Goal: Navigation & Orientation: Go to known website

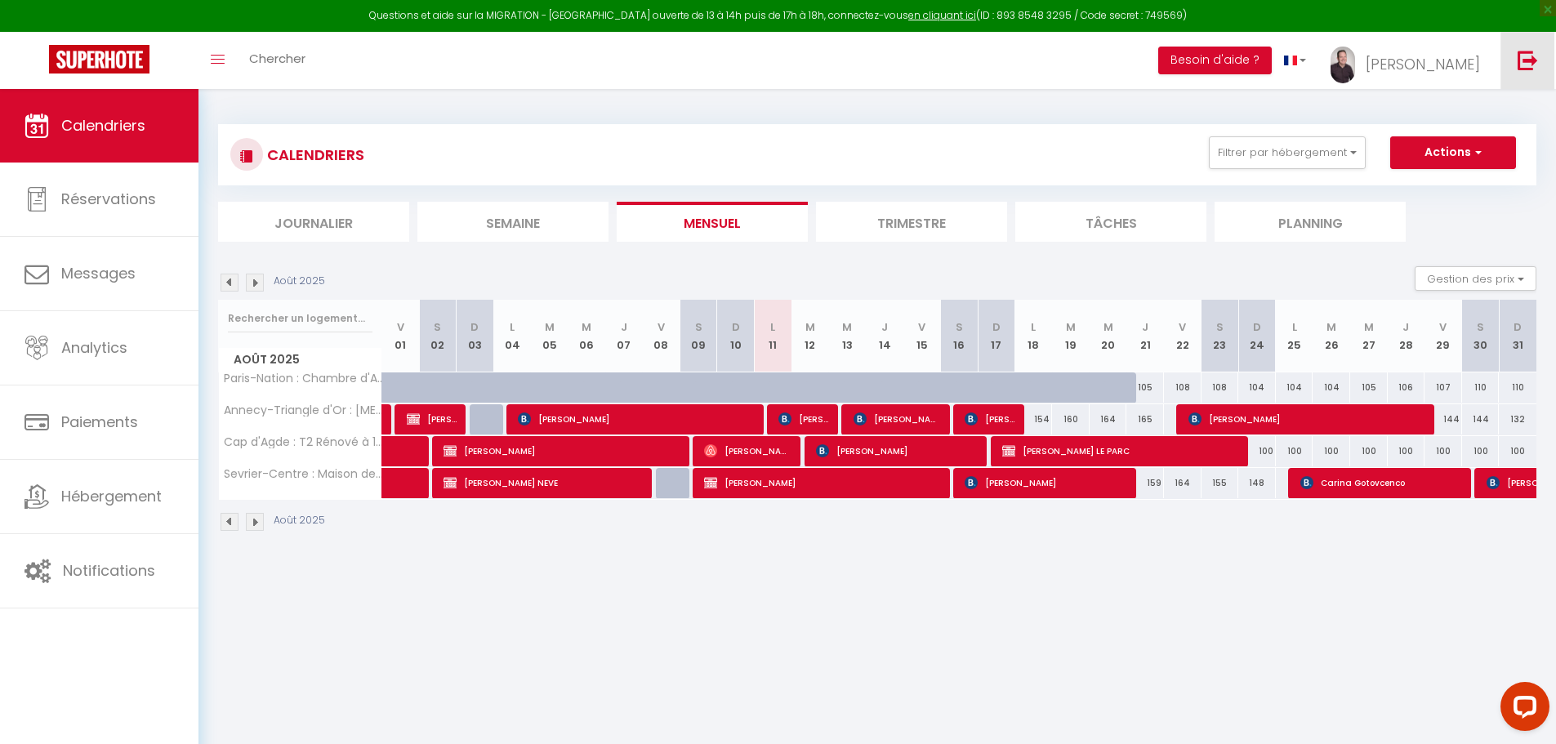
click at [1522, 56] on img at bounding box center [1528, 60] width 20 height 20
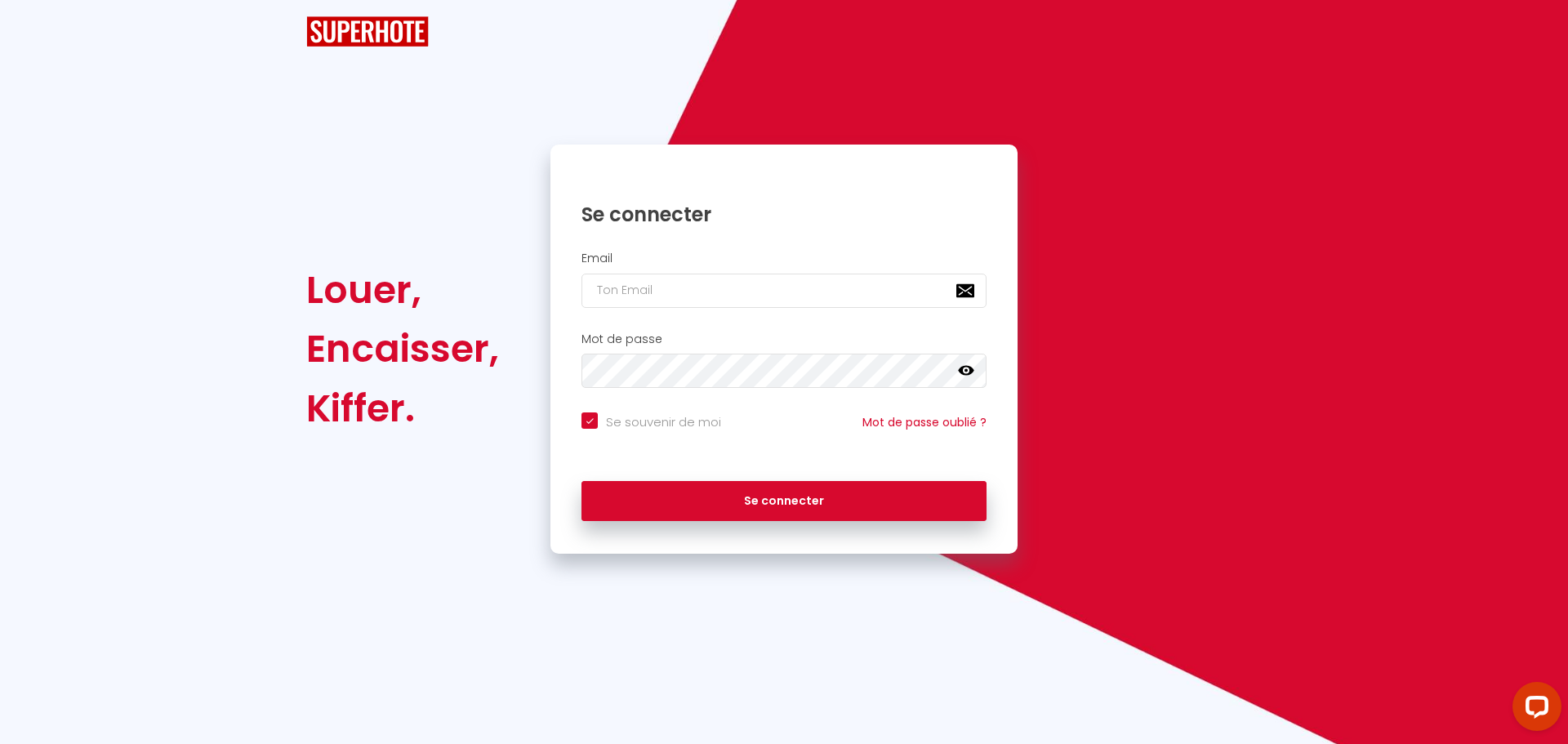
checkbox input "true"
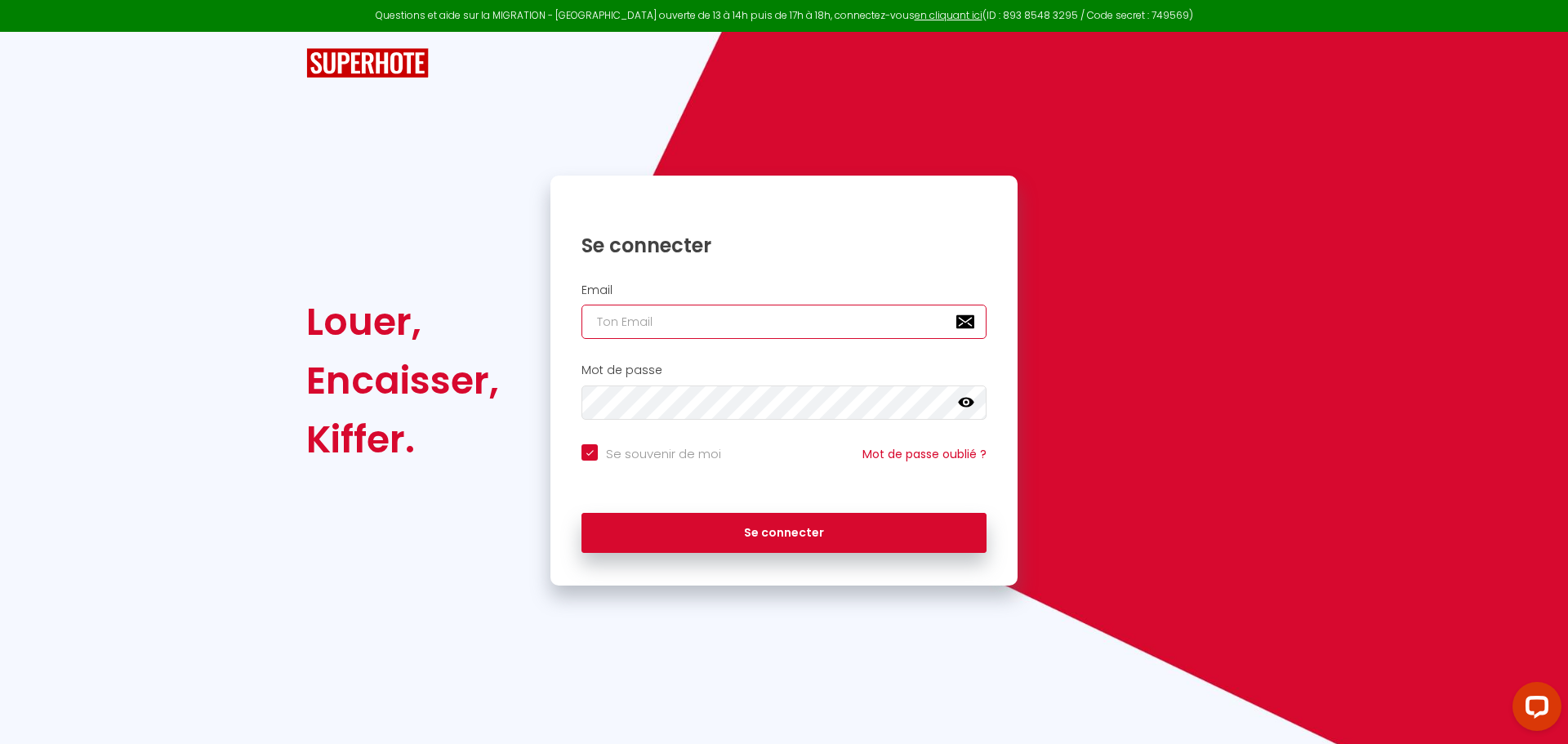
type input "[PERSON_NAME][EMAIL_ADDRESS][DOMAIN_NAME]"
checkbox input "true"
drag, startPoint x: 768, startPoint y: 328, endPoint x: 422, endPoint y: 310, distance: 346.8
click at [426, 310] on div "Louer, Encaisser, Kiffer. Se connecter Email [PERSON_NAME][EMAIL_ADDRESS][DOMAI…" at bounding box center [784, 381] width 977 height 410
paste input "[PERSON_NAME].guien@hop-lcd"
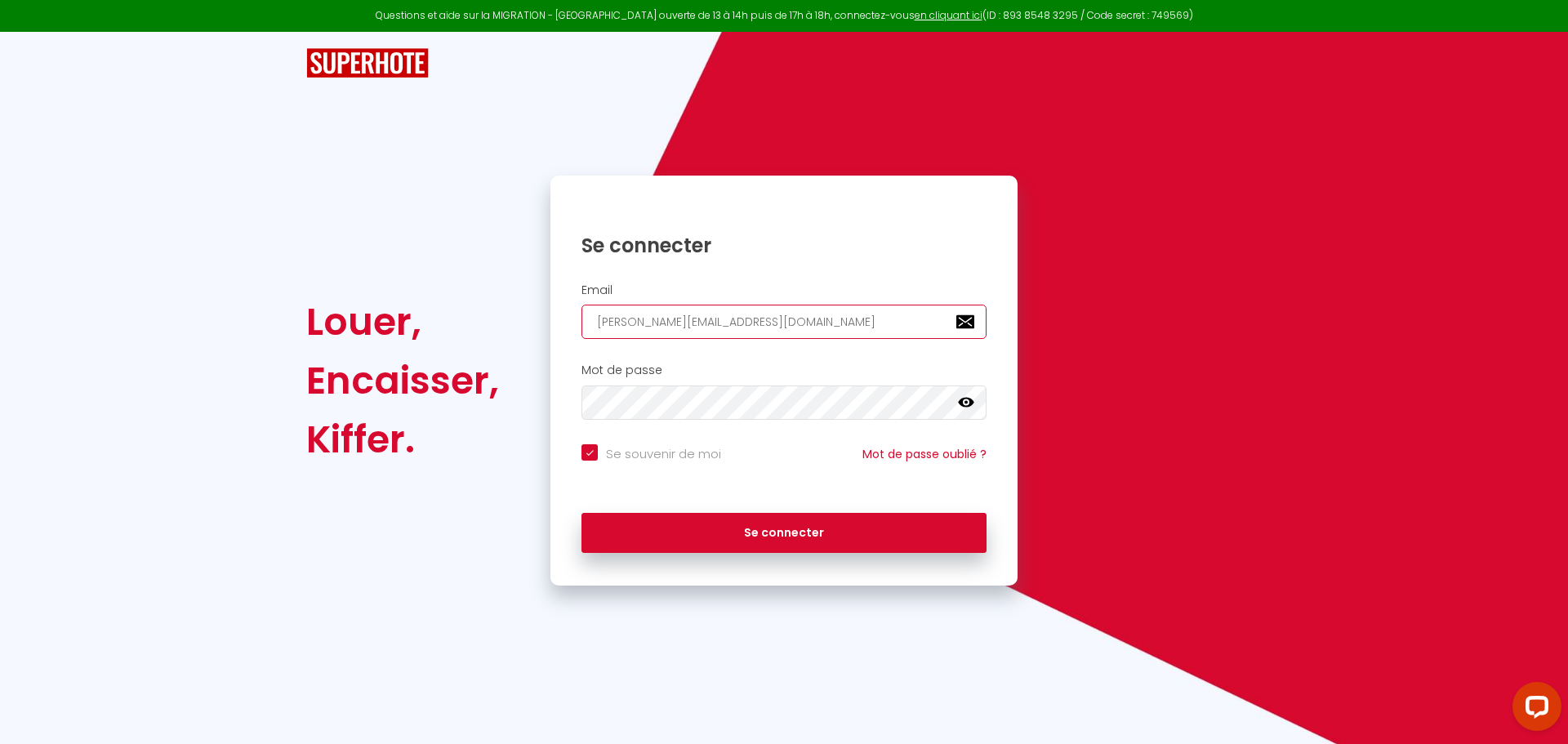
type input "[PERSON_NAME][EMAIL_ADDRESS][DOMAIN_NAME]"
checkbox input "true"
type input "[PERSON_NAME][EMAIL_ADDRESS][DOMAIN_NAME]"
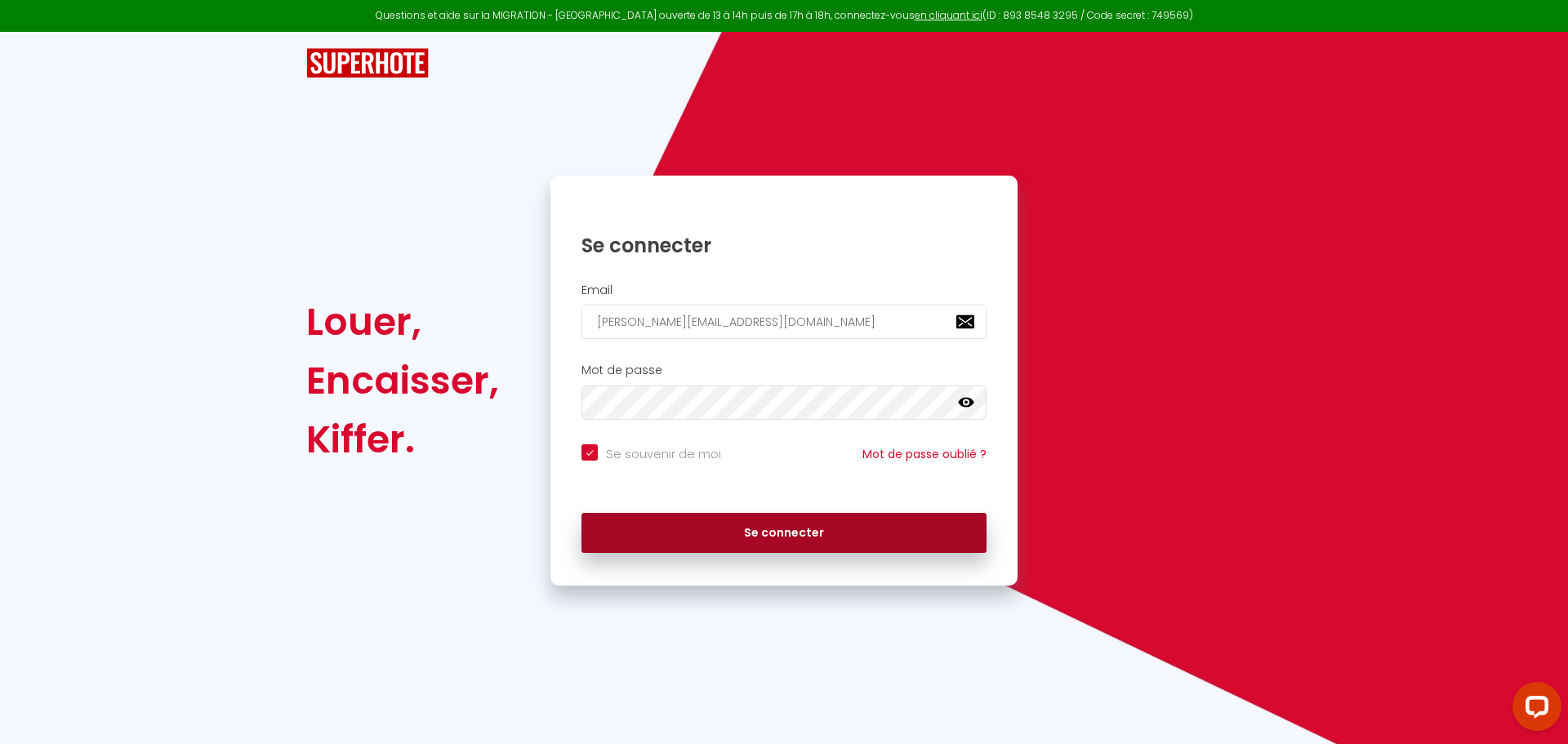
click at [708, 532] on button "Se connecter" at bounding box center [784, 533] width 405 height 41
checkbox input "true"
